Goal: Information Seeking & Learning: Check status

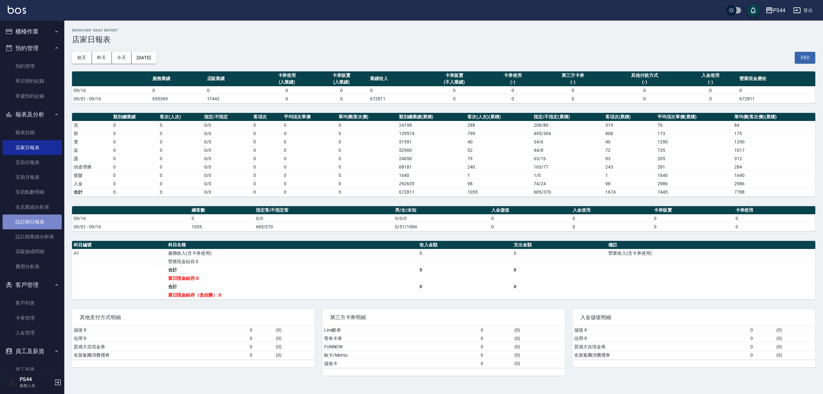
click at [39, 222] on link "設計師日報表" at bounding box center [32, 221] width 59 height 15
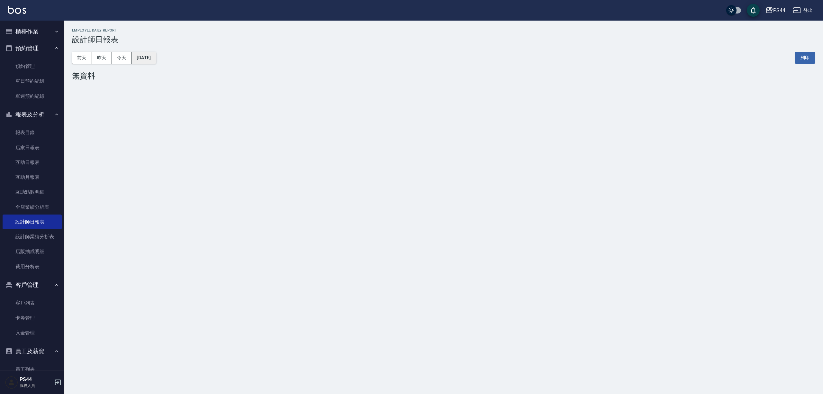
click at [137, 56] on button "[DATE]" at bounding box center [144, 58] width 24 height 12
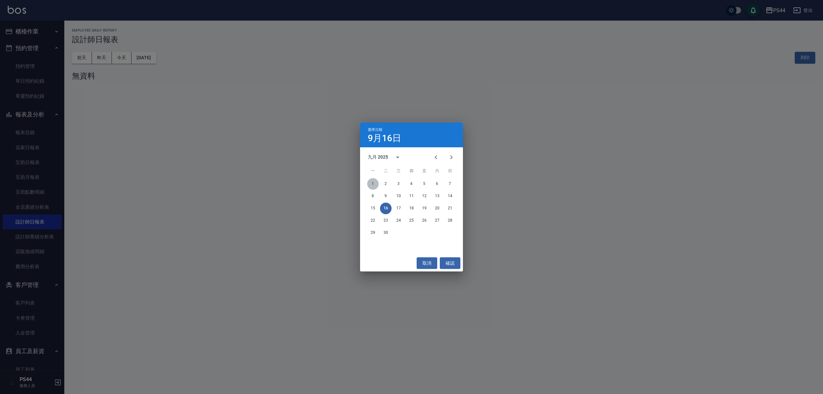
click at [373, 182] on button "1" at bounding box center [373, 184] width 12 height 12
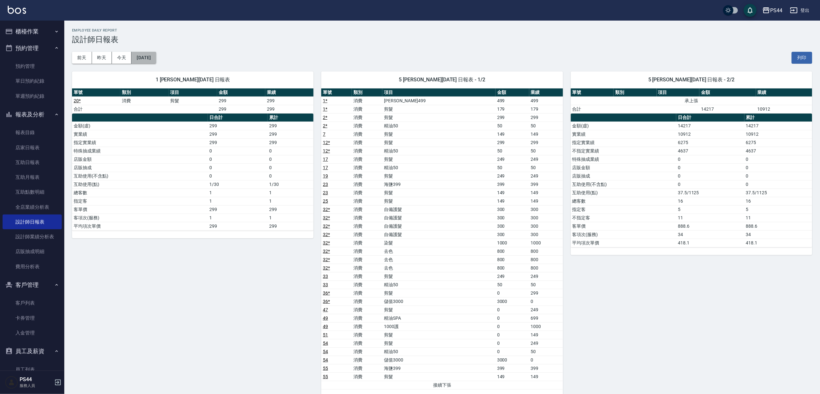
click at [156, 57] on button "[DATE]" at bounding box center [144, 58] width 24 height 12
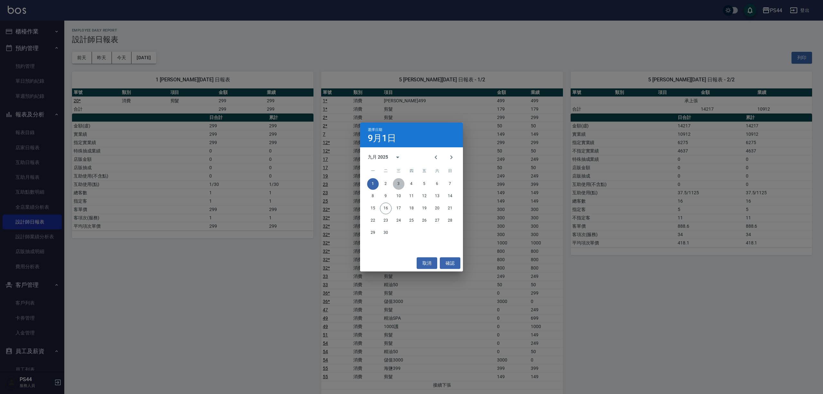
click at [397, 181] on button "3" at bounding box center [399, 184] width 12 height 12
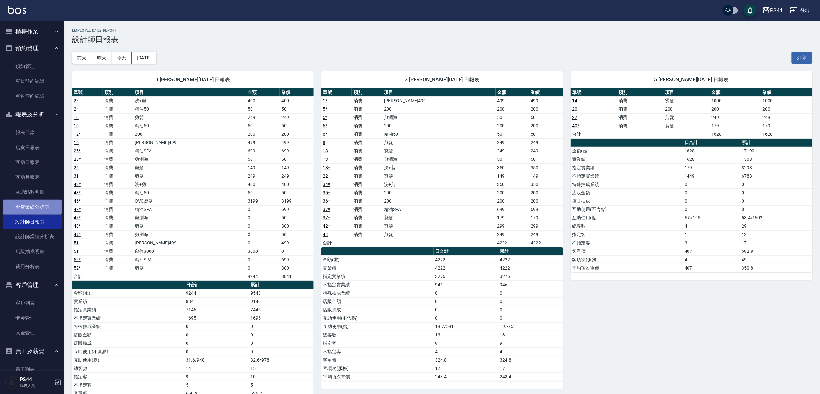
click at [40, 204] on link "全店業績分析表" at bounding box center [32, 207] width 59 height 15
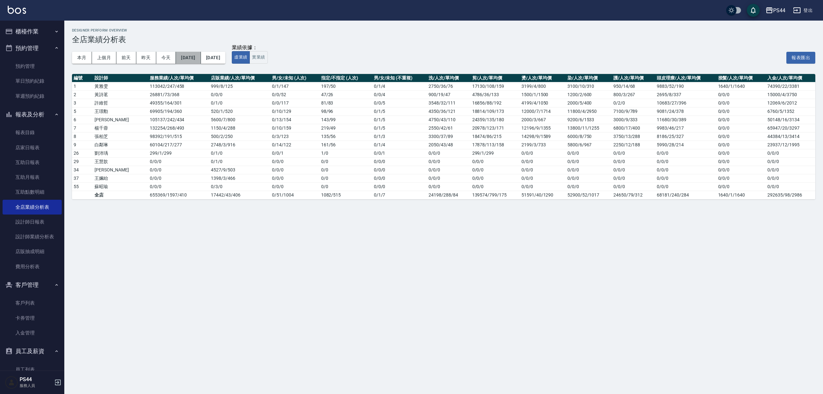
click at [194, 59] on button "[DATE]" at bounding box center [188, 58] width 25 height 12
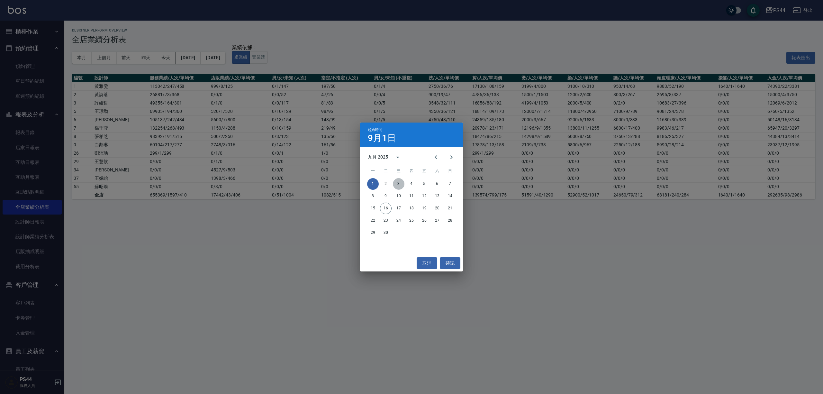
click at [396, 181] on button "3" at bounding box center [399, 184] width 12 height 12
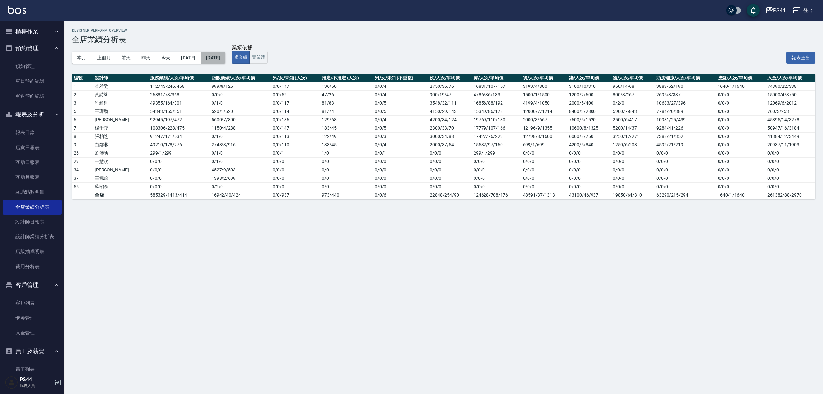
click at [225, 56] on button "[DATE]" at bounding box center [213, 58] width 24 height 12
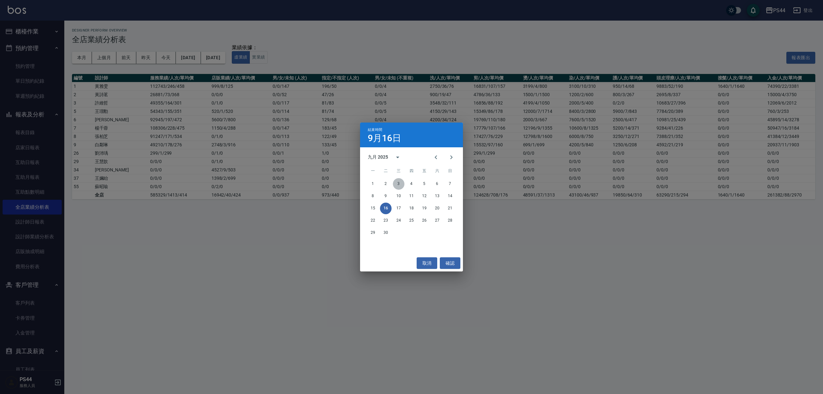
click at [402, 184] on button "3" at bounding box center [399, 184] width 12 height 12
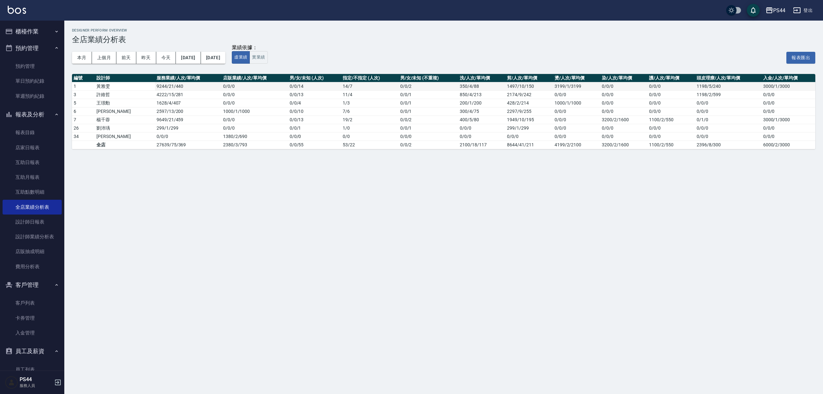
click at [222, 86] on td "0 / 0 / 0" at bounding box center [255, 86] width 67 height 8
click at [41, 233] on link "設計師業績分析表" at bounding box center [32, 236] width 59 height 15
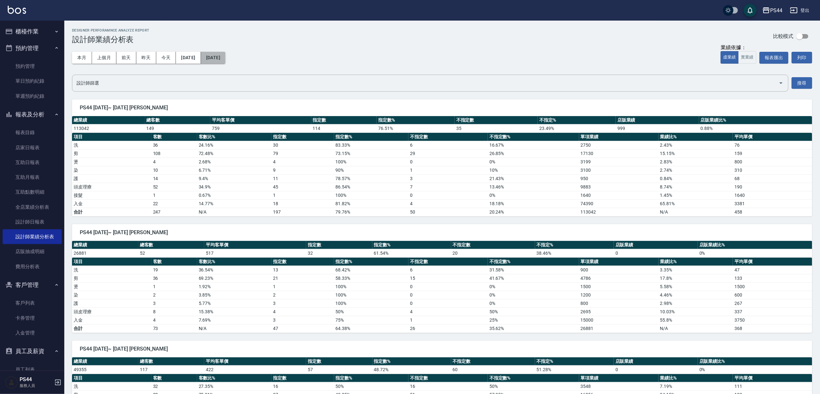
click at [225, 54] on button "[DATE]" at bounding box center [213, 58] width 24 height 12
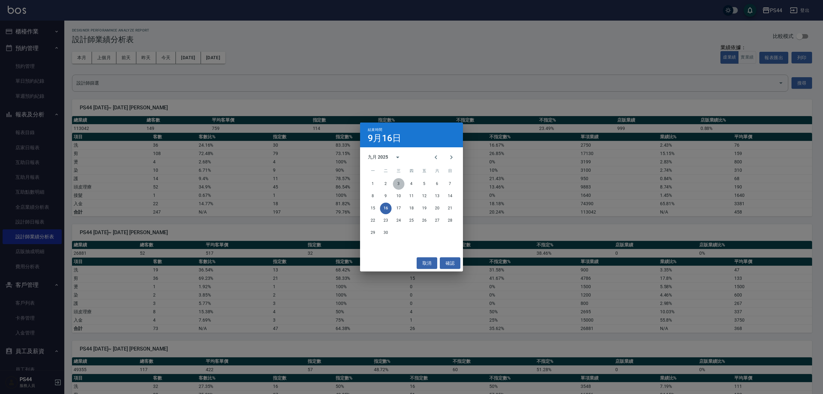
click at [396, 186] on button "3" at bounding box center [399, 184] width 12 height 12
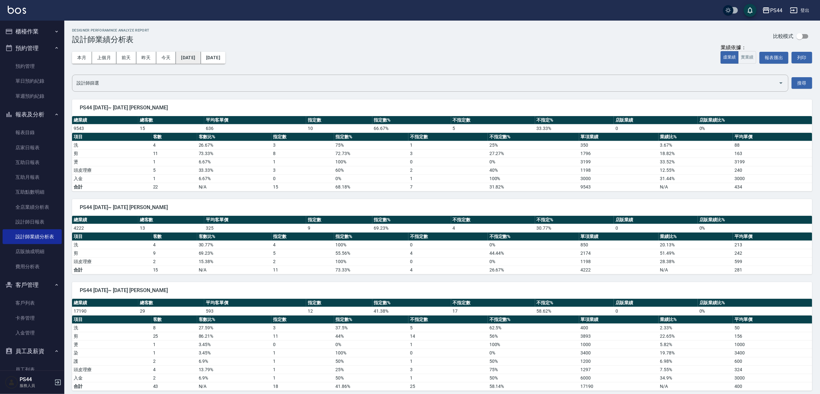
click at [200, 59] on button "[DATE]" at bounding box center [188, 58] width 25 height 12
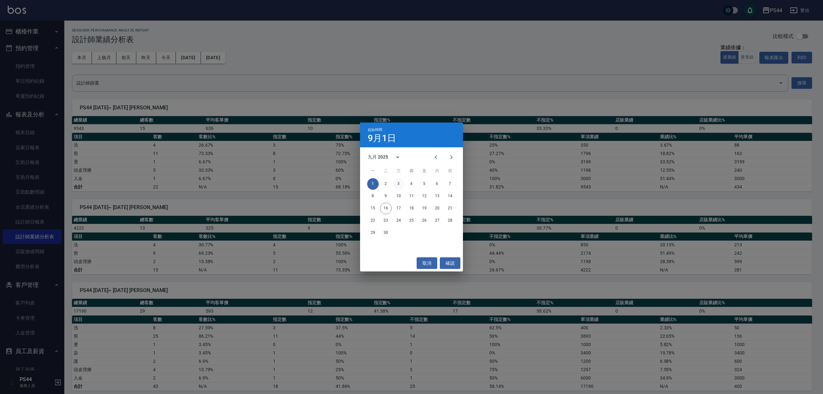
click at [396, 183] on button "3" at bounding box center [399, 184] width 12 height 12
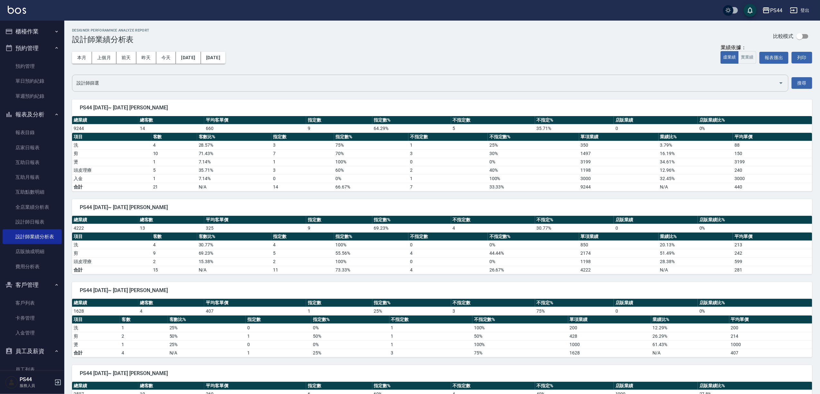
click at [778, 78] on button "Open" at bounding box center [781, 83] width 10 height 10
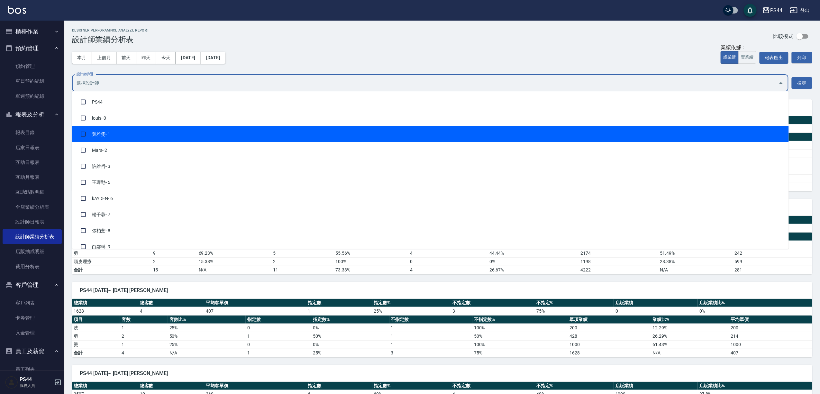
click at [99, 134] on li "[PERSON_NAME]- 1" at bounding box center [430, 134] width 717 height 16
checkbox input "true"
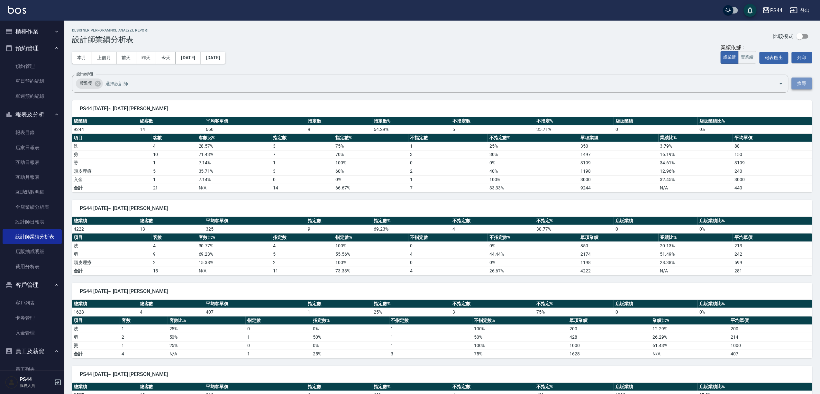
click at [797, 82] on button "搜尋" at bounding box center [802, 83] width 21 height 12
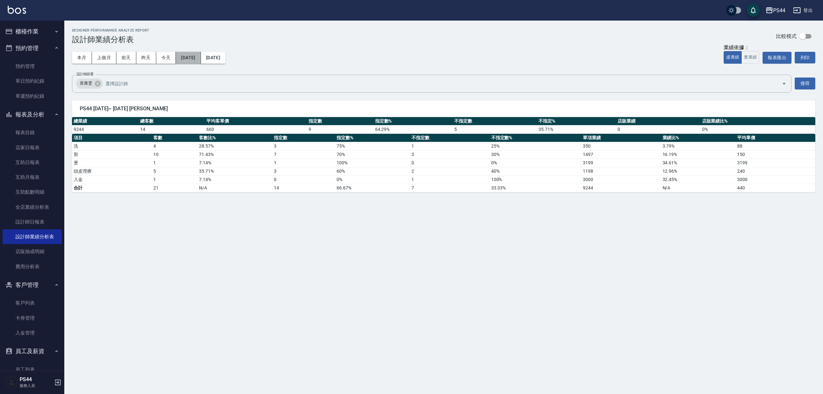
click at [200, 57] on button "[DATE]" at bounding box center [188, 58] width 25 height 12
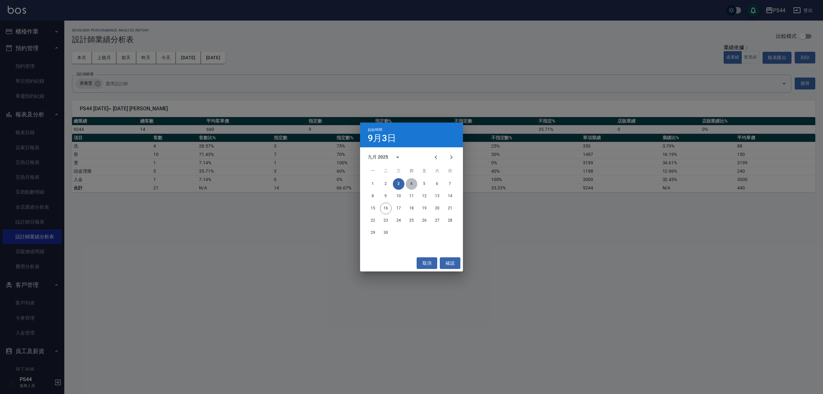
click at [413, 182] on button "4" at bounding box center [412, 184] width 12 height 12
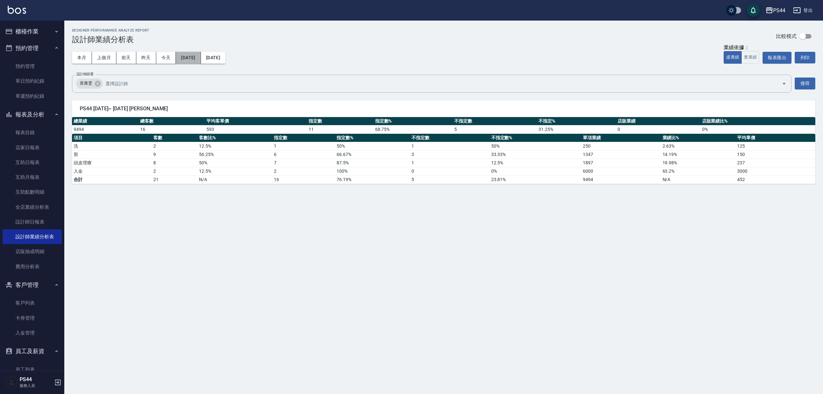
click at [195, 56] on button "[DATE]" at bounding box center [188, 58] width 25 height 12
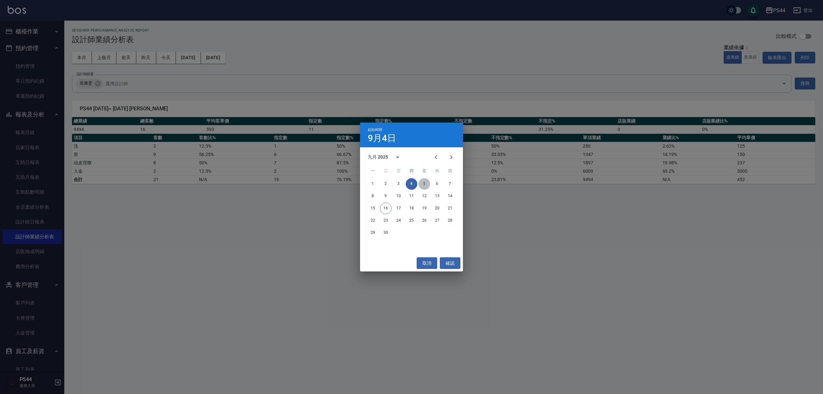
click at [423, 185] on button "5" at bounding box center [425, 184] width 12 height 12
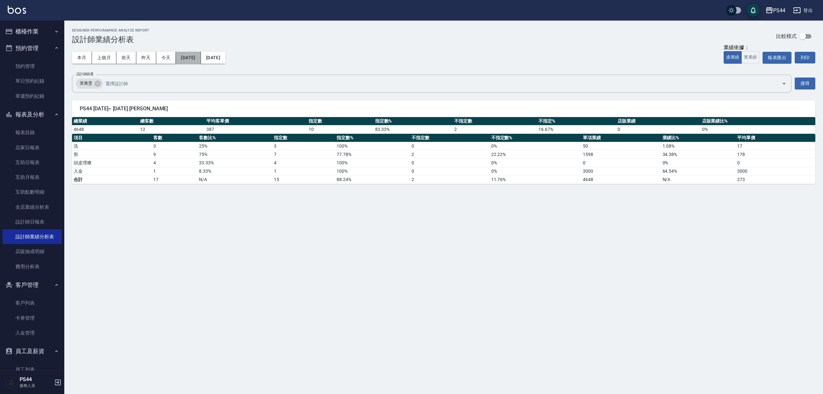
click at [198, 55] on button "[DATE]" at bounding box center [188, 58] width 25 height 12
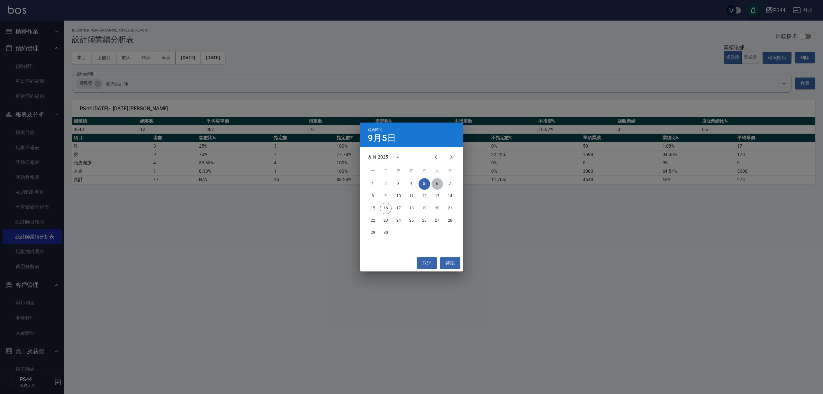
click at [436, 180] on button "6" at bounding box center [438, 184] width 12 height 12
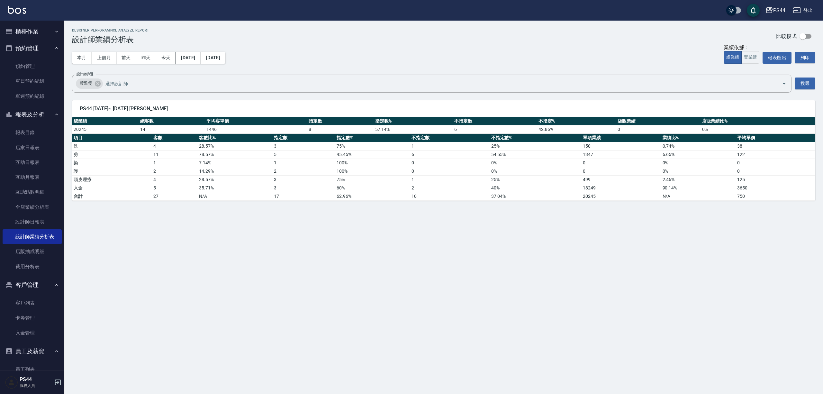
click at [201, 46] on div "本月 上個月 [DATE] [DATE] [DATE] [DATE] [DATE]" at bounding box center [148, 57] width 153 height 27
click at [199, 53] on button "[DATE]" at bounding box center [188, 58] width 25 height 12
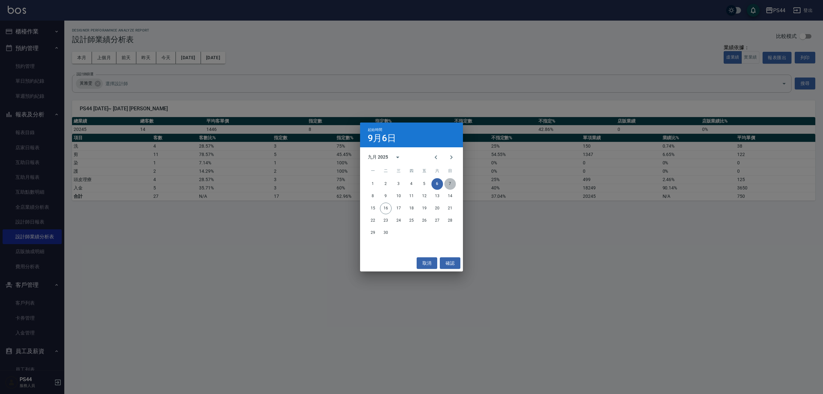
click at [450, 185] on button "7" at bounding box center [450, 184] width 12 height 12
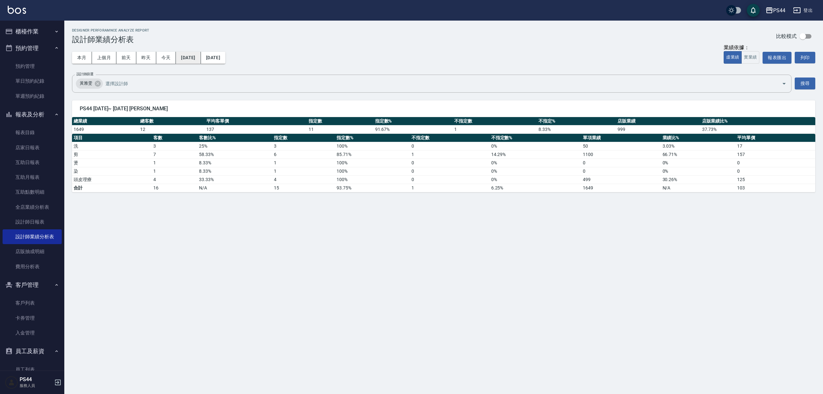
click at [191, 59] on button "[DATE]" at bounding box center [188, 58] width 25 height 12
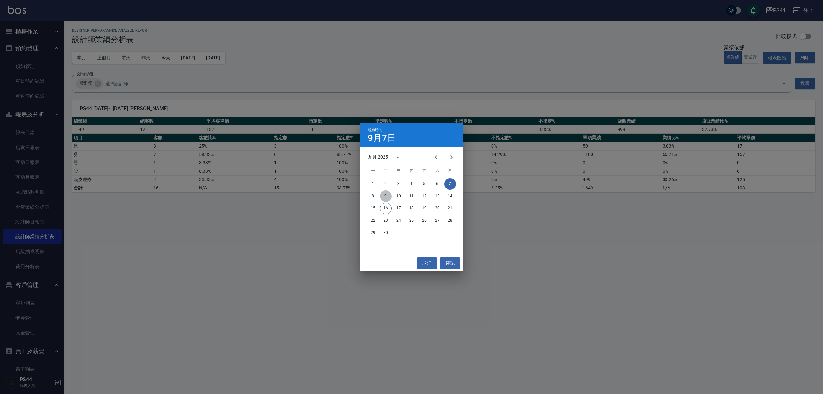
click at [385, 197] on button "9" at bounding box center [386, 196] width 12 height 12
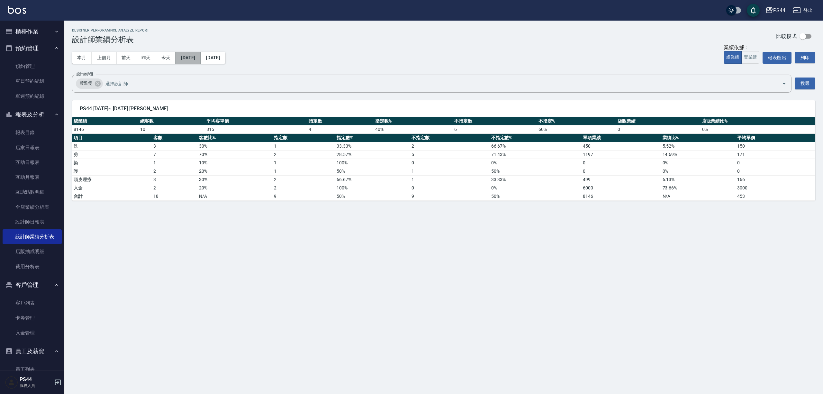
click at [189, 57] on button "[DATE]" at bounding box center [188, 58] width 25 height 12
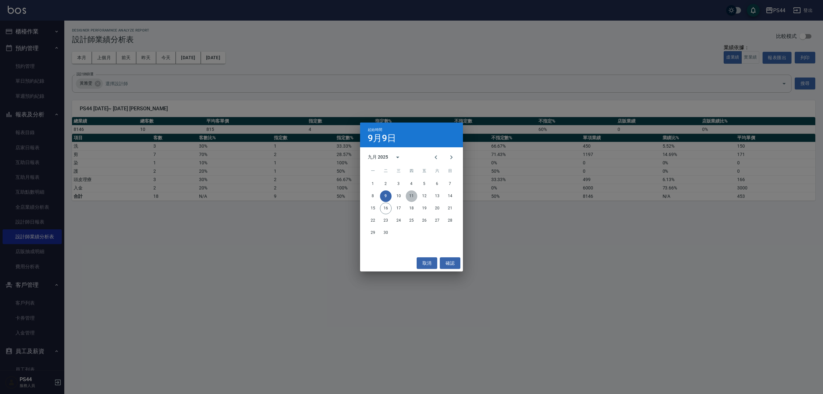
click at [406, 197] on button "11" at bounding box center [412, 196] width 12 height 12
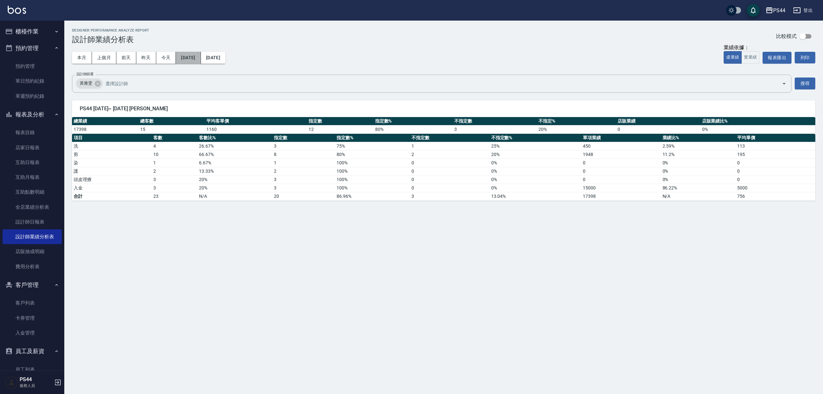
click at [199, 62] on button "[DATE]" at bounding box center [188, 58] width 25 height 12
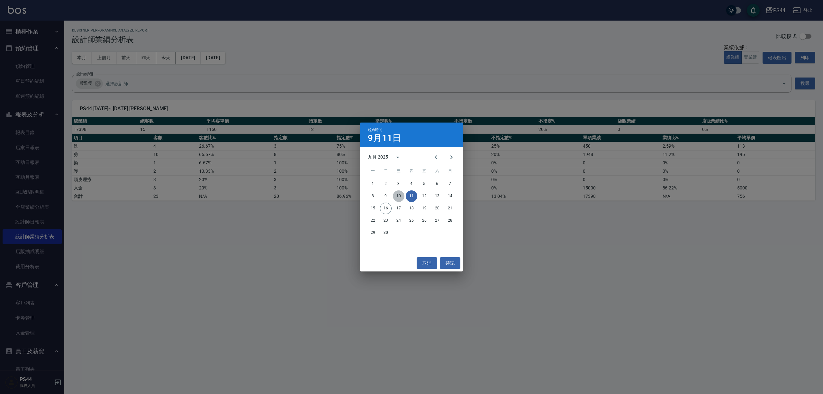
click at [399, 192] on button "10" at bounding box center [399, 196] width 12 height 12
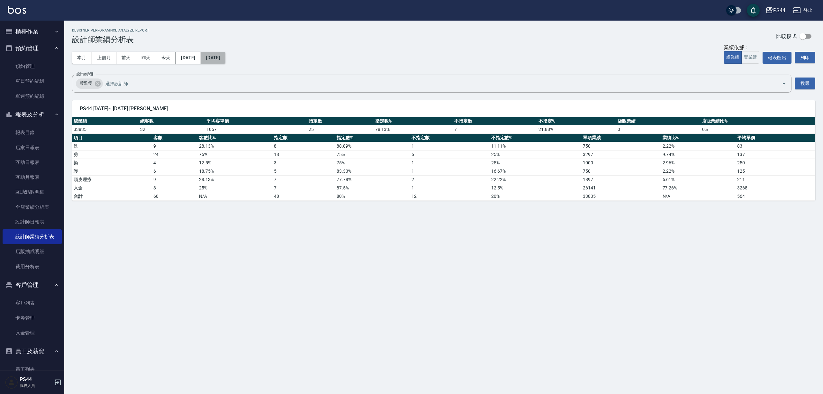
click at [225, 59] on button "[DATE]" at bounding box center [213, 58] width 24 height 12
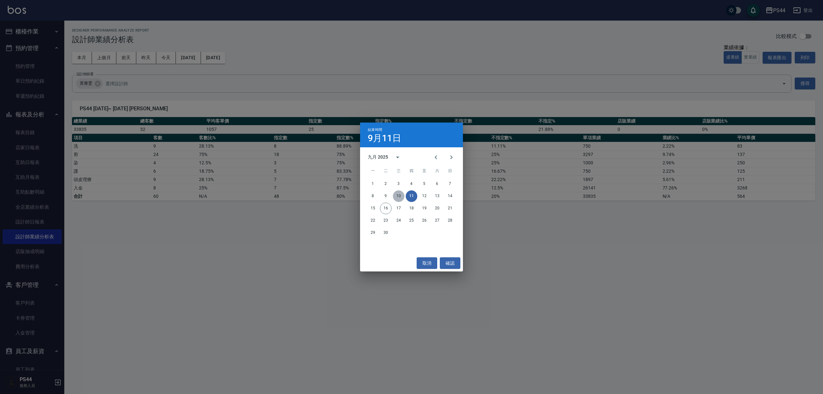
drag, startPoint x: 399, startPoint y: 195, endPoint x: 380, endPoint y: 196, distance: 19.3
click at [396, 196] on button "10" at bounding box center [399, 196] width 12 height 12
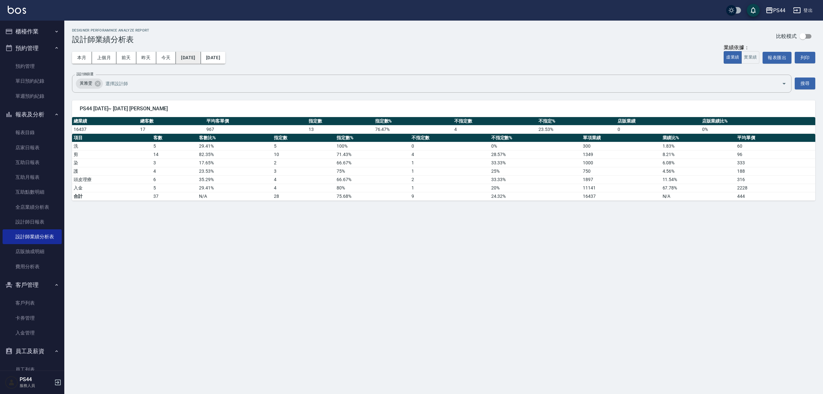
click at [194, 55] on button "[DATE]" at bounding box center [188, 58] width 25 height 12
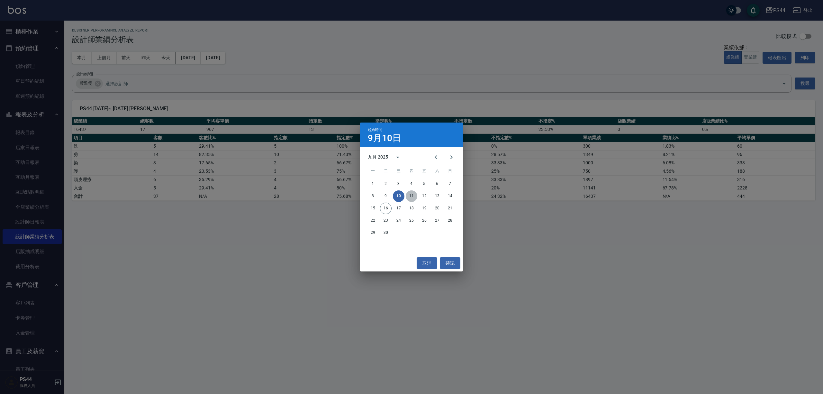
click at [410, 197] on button "11" at bounding box center [412, 196] width 12 height 12
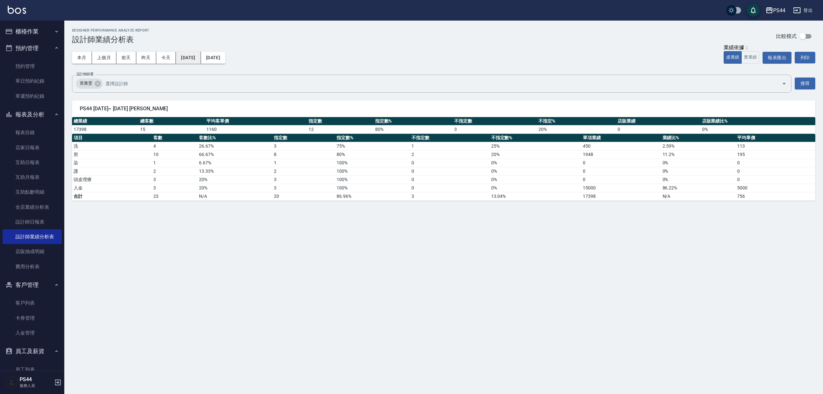
click at [184, 56] on button "[DATE]" at bounding box center [188, 58] width 25 height 12
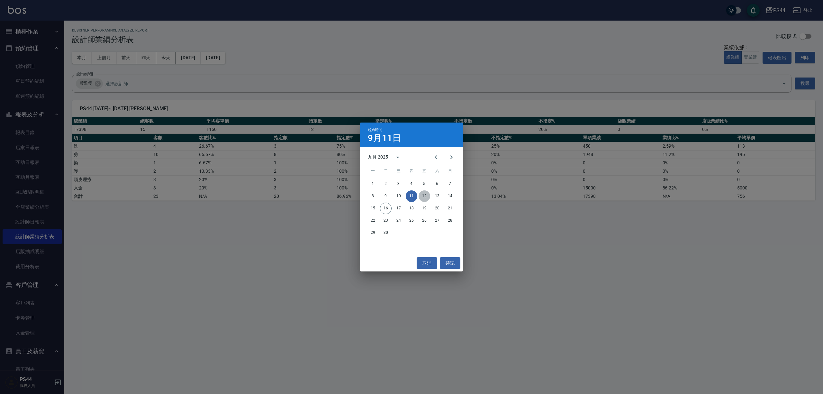
click at [426, 193] on button "12" at bounding box center [425, 196] width 12 height 12
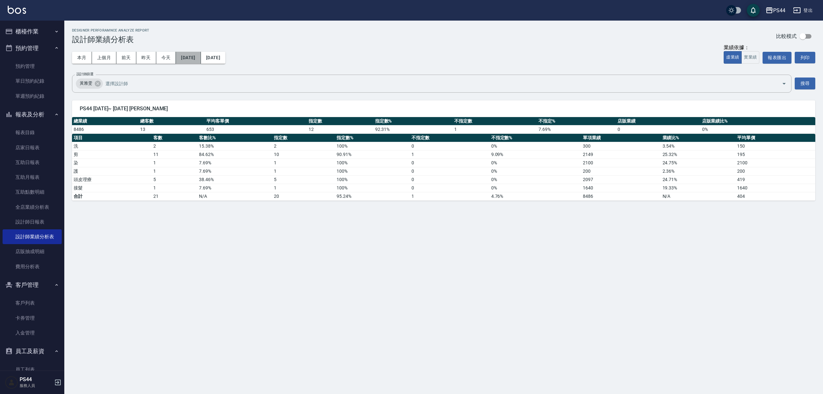
click at [196, 60] on button "[DATE]" at bounding box center [188, 58] width 25 height 12
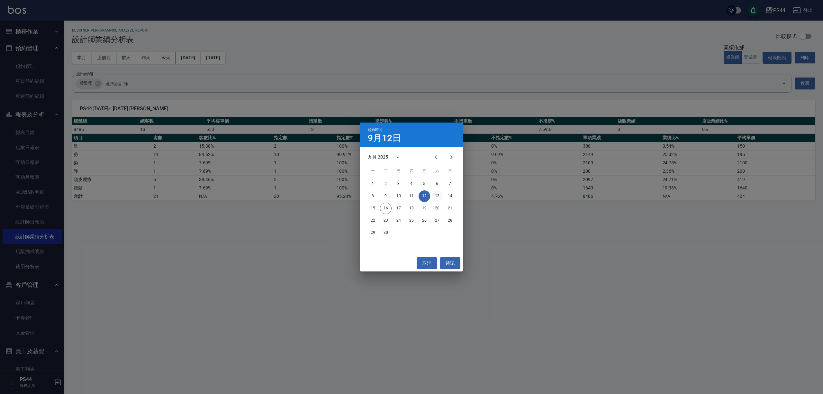
click at [439, 193] on button "13" at bounding box center [438, 196] width 12 height 12
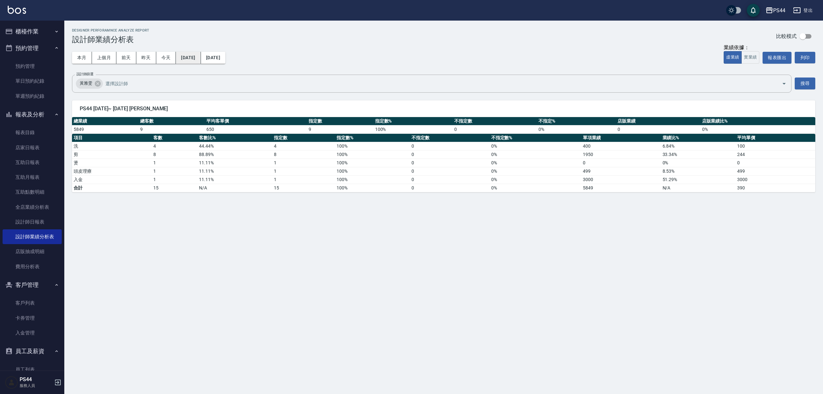
click at [198, 57] on button "[DATE]" at bounding box center [188, 58] width 25 height 12
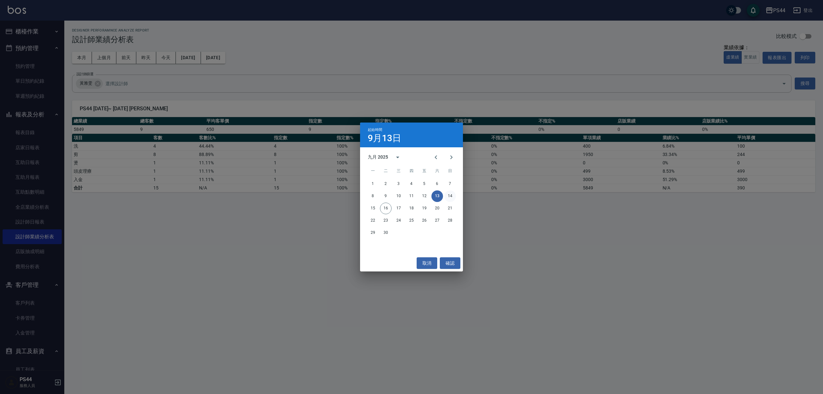
click at [453, 196] on button "14" at bounding box center [450, 196] width 12 height 12
